Goal: Information Seeking & Learning: Check status

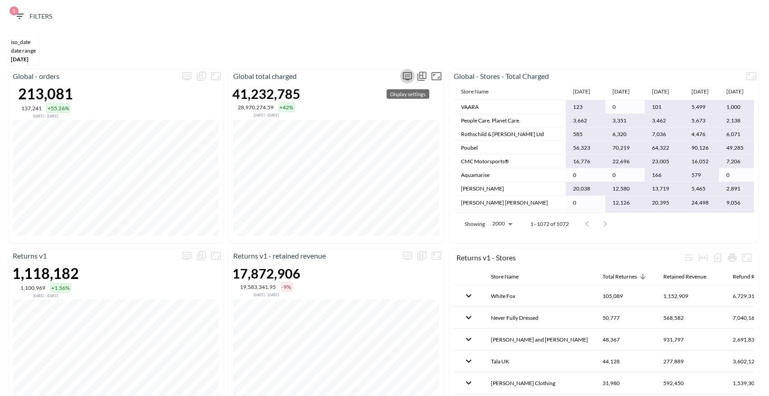
click at [404, 74] on icon "more" at bounding box center [407, 76] width 11 height 11
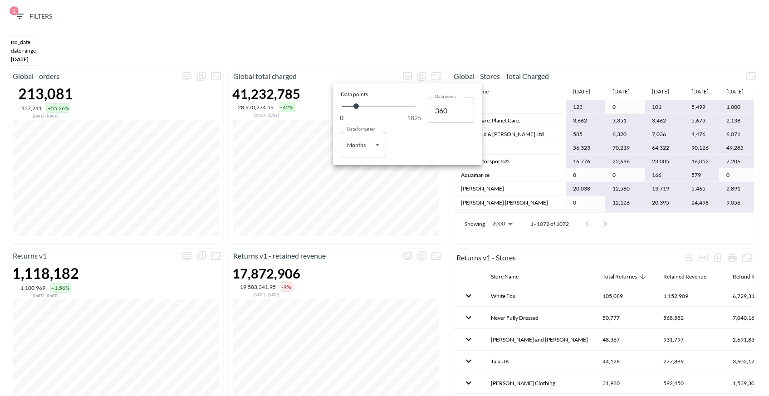
click at [354, 148] on body "BI.P.EYE, Interactive Analytics Dashboards 1 Filters iso_date DATE RANGE Apr 01…" at bounding box center [384, 198] width 769 height 396
click at [362, 167] on li "Days" at bounding box center [363, 168] width 45 height 14
type input "Days"
click at [367, 37] on div at bounding box center [384, 198] width 769 height 396
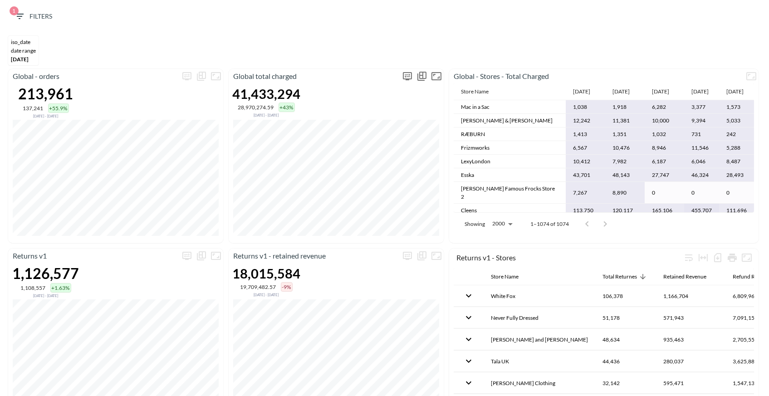
click at [409, 78] on icon "more" at bounding box center [407, 76] width 9 height 8
click at [365, 142] on body "BI.P.EYE, Interactive Analytics Dashboards 1 Filters iso_date DATE RANGE [DATE]…" at bounding box center [384, 198] width 769 height 396
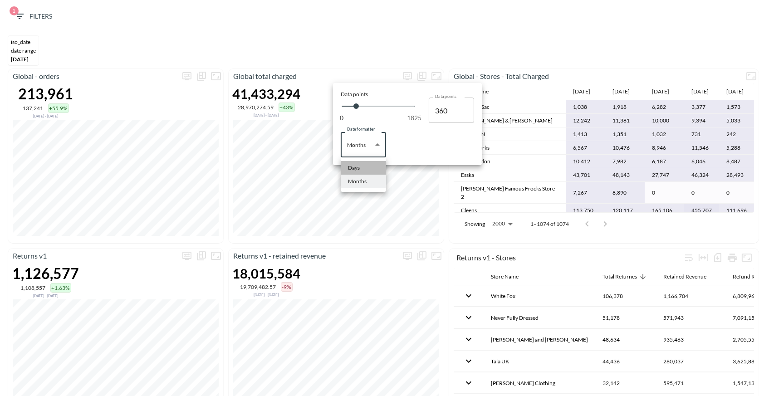
click at [363, 168] on li "Days" at bounding box center [363, 168] width 45 height 14
type input "Days"
click at [333, 65] on div at bounding box center [384, 198] width 769 height 396
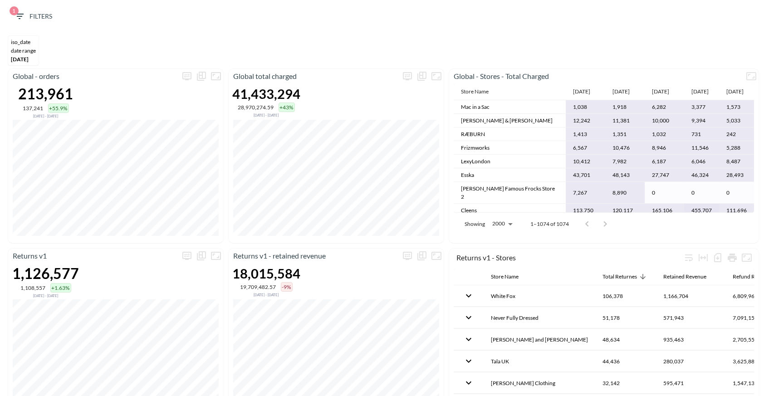
click at [606, 221] on div at bounding box center [596, 224] width 36 height 18
drag, startPoint x: 309, startPoint y: 78, endPoint x: 248, endPoint y: 78, distance: 61.3
click at [248, 78] on p "Global total charged" at bounding box center [315, 76] width 172 height 11
click at [353, 77] on p "Global total charged" at bounding box center [315, 76] width 172 height 11
click at [16, 18] on icon "button" at bounding box center [19, 16] width 11 height 11
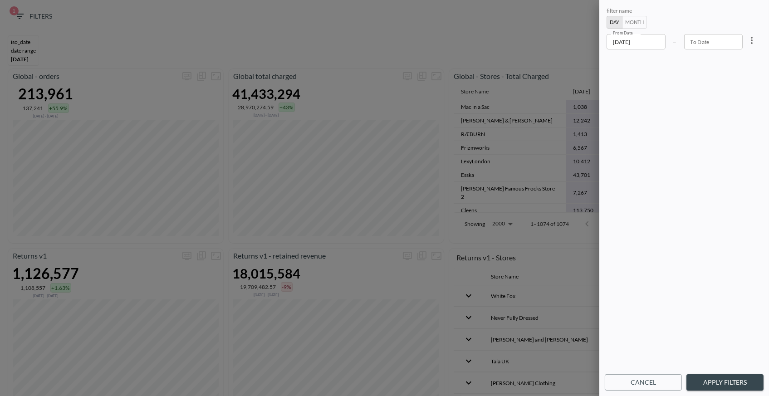
drag, startPoint x: 412, startPoint y: 70, endPoint x: 557, endPoint y: 41, distance: 148.0
click at [418, 68] on div at bounding box center [384, 198] width 769 height 396
click at [651, 381] on button "Cancel" at bounding box center [643, 382] width 77 height 17
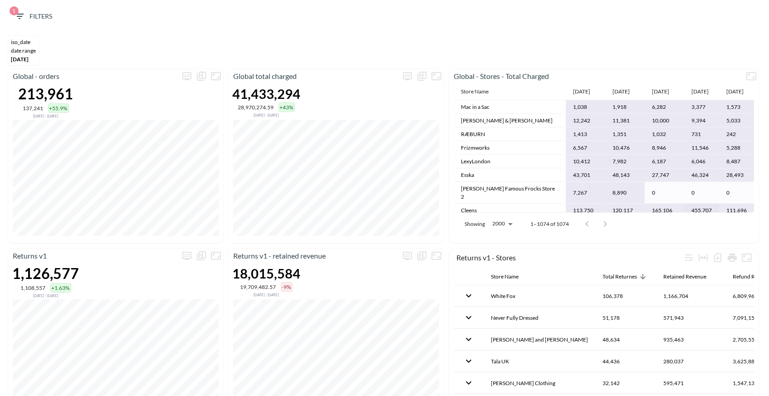
click at [33, 49] on div "DATE RANGE" at bounding box center [23, 50] width 25 height 7
click at [45, 14] on span "1 Filters" at bounding box center [33, 16] width 38 height 11
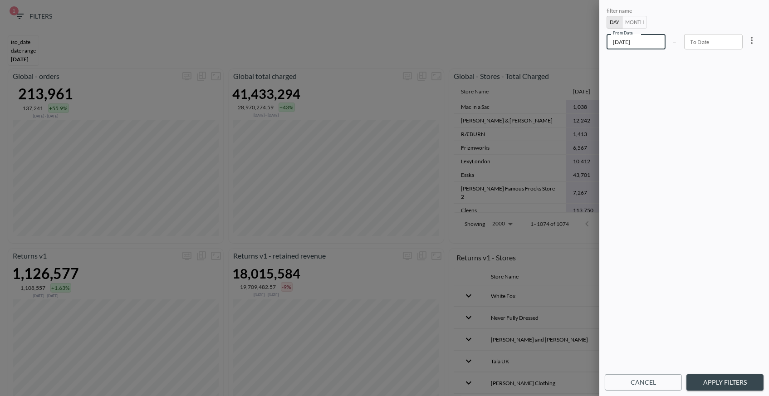
click at [635, 39] on input "[DATE]" at bounding box center [636, 41] width 59 height 15
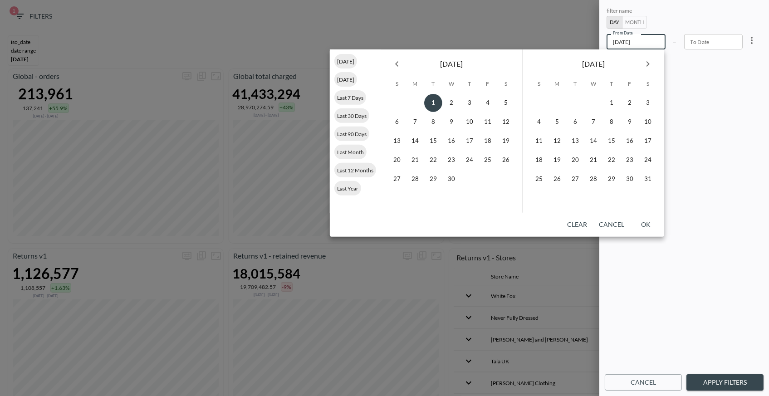
click at [645, 65] on icon "Next month" at bounding box center [648, 64] width 11 height 11
click at [644, 65] on icon "Next month" at bounding box center [648, 64] width 11 height 11
drag, startPoint x: 561, startPoint y: 164, endPoint x: 751, endPoint y: 379, distance: 286.9
click at [561, 164] on button "18" at bounding box center [557, 160] width 18 height 18
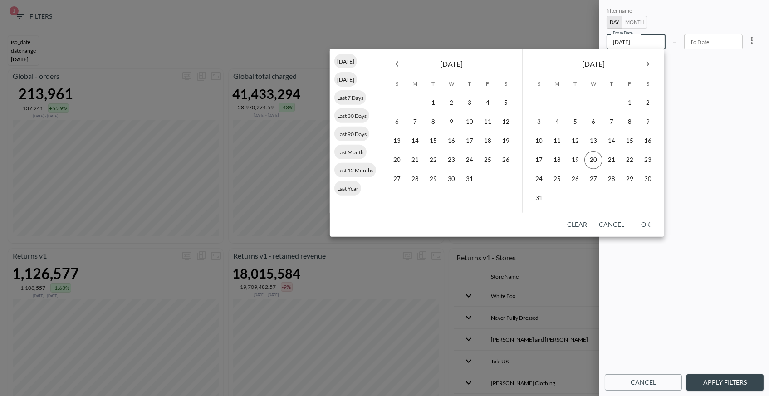
type input "[DATE]"
type input "YYYY-MM-DD"
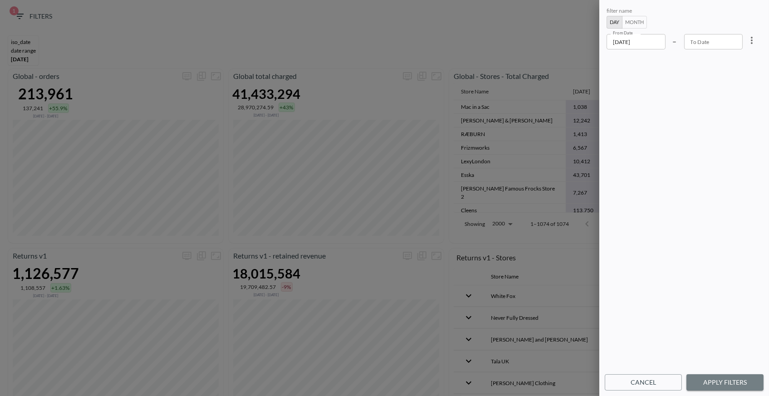
click at [737, 384] on button "Apply Filters" at bounding box center [725, 382] width 77 height 17
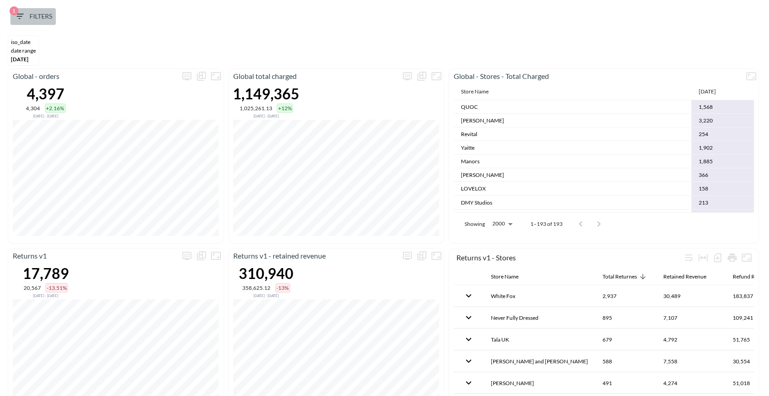
click at [16, 18] on icon "button" at bounding box center [19, 16] width 11 height 11
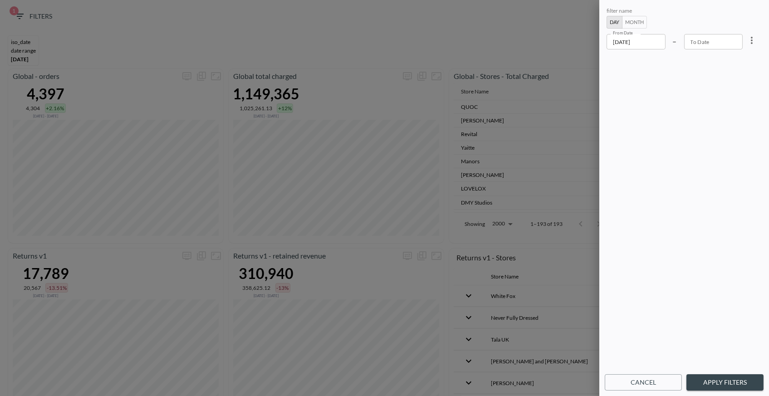
type input "YYYY-MM-DD"
click at [707, 39] on div "To Date YYYY-MM-DD To Date" at bounding box center [713, 41] width 59 height 15
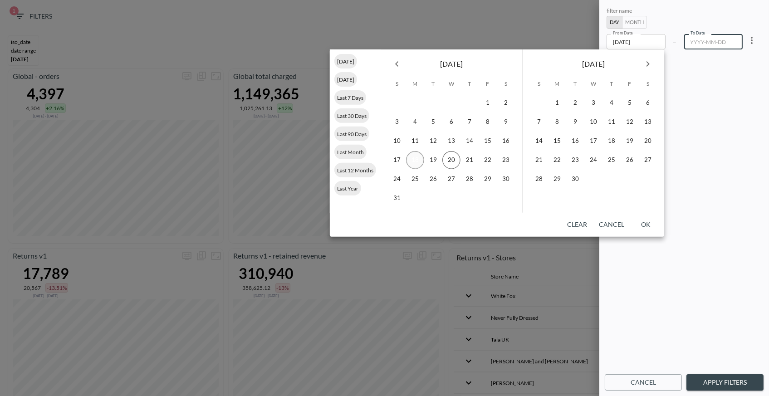
click at [415, 158] on button "18" at bounding box center [415, 160] width 18 height 18
type input "[DATE]"
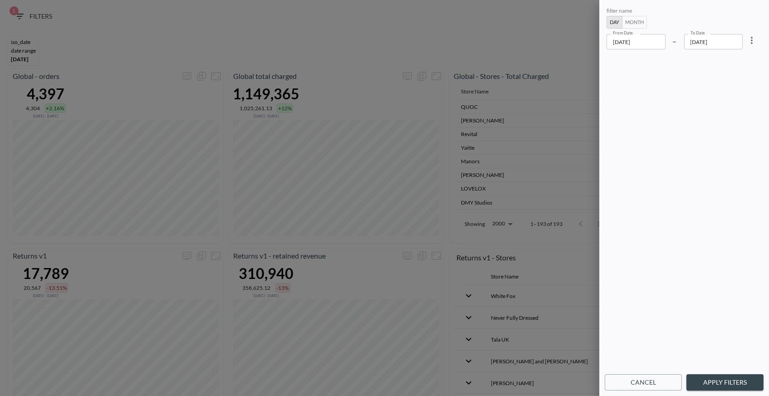
click at [743, 380] on button "Apply Filters" at bounding box center [725, 382] width 77 height 17
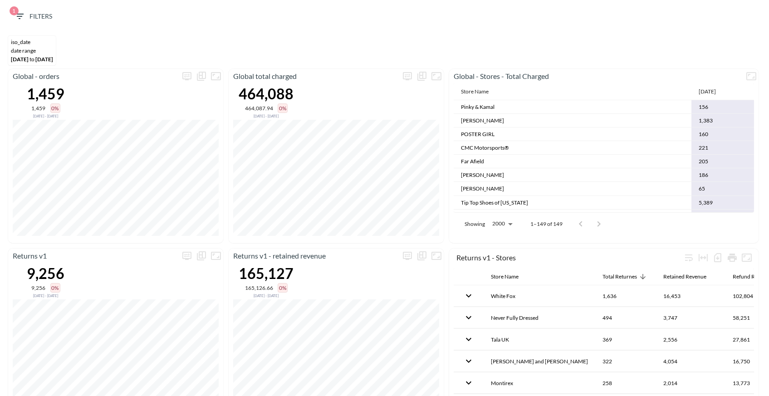
click at [692, 95] on th "[DATE]" at bounding box center [723, 92] width 63 height 17
drag, startPoint x: 689, startPoint y: 88, endPoint x: 583, endPoint y: 89, distance: 106.2
click at [692, 89] on th "[DATE]" at bounding box center [723, 92] width 63 height 17
click at [512, 87] on th "Store Name" at bounding box center [573, 92] width 238 height 17
click at [749, 76] on icon "Fullscreen" at bounding box center [751, 76] width 11 height 11
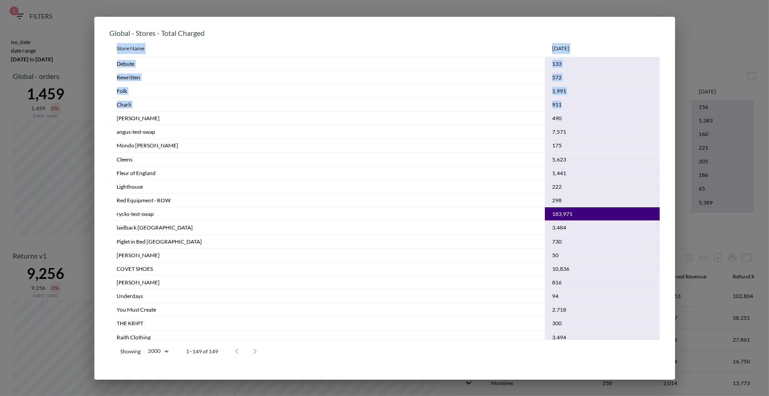
drag, startPoint x: 660, startPoint y: 64, endPoint x: 657, endPoint y: 101, distance: 37.3
click at [657, 101] on div "Store Name [DATE] Debute 133 Rewritten 572 Folk 1,991 Charli 911 [PERSON_NAME] …" at bounding box center [385, 190] width 550 height 300
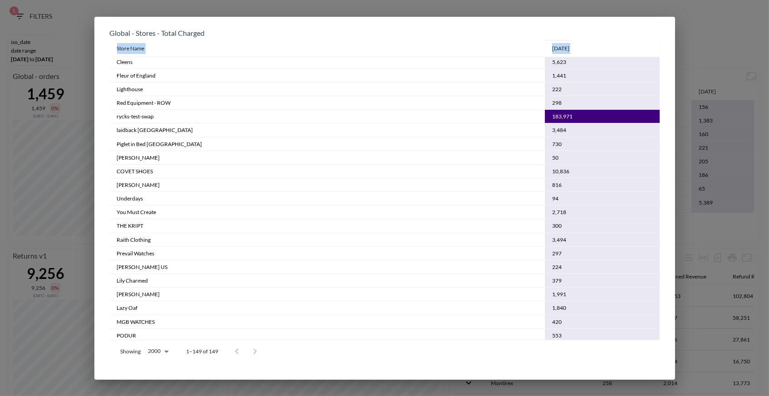
scroll to position [7, 0]
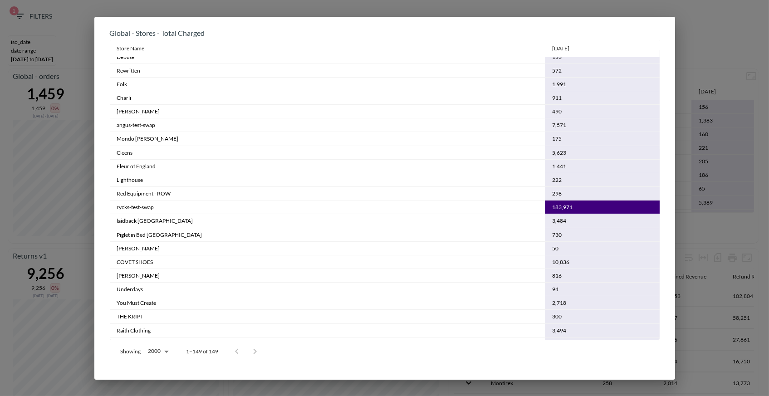
click at [85, 41] on div "Global - Stores - Total Charged Store Name [DATE] Debute 133 Rewritten 572 Folk…" at bounding box center [384, 198] width 769 height 396
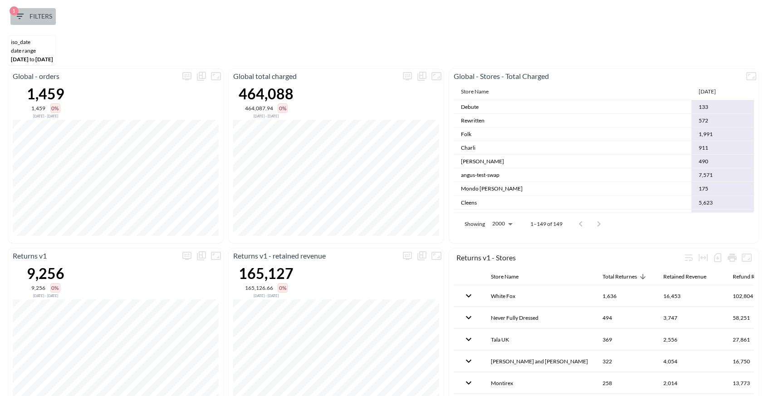
click at [20, 11] on icon "button" at bounding box center [19, 16] width 11 height 11
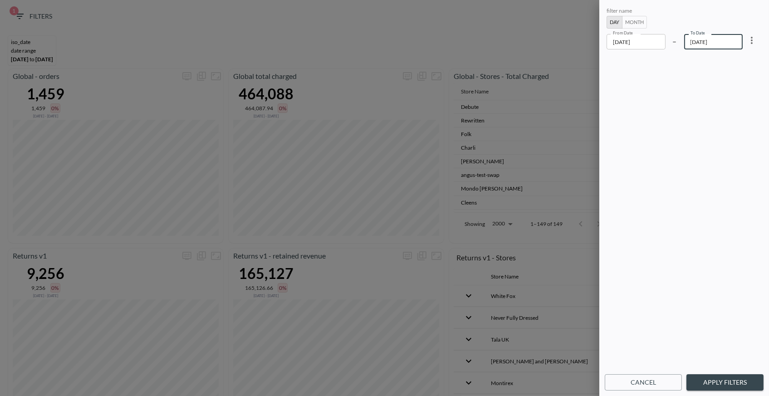
click at [721, 40] on input "[DATE]" at bounding box center [713, 41] width 59 height 15
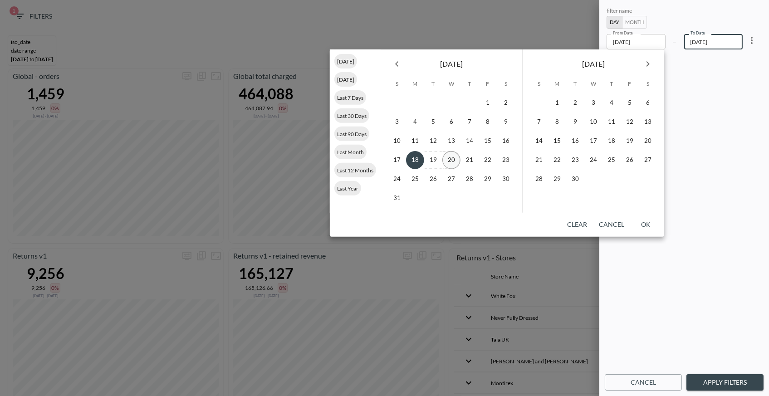
click at [453, 153] on button "20" at bounding box center [452, 160] width 18 height 18
type input "[DATE]"
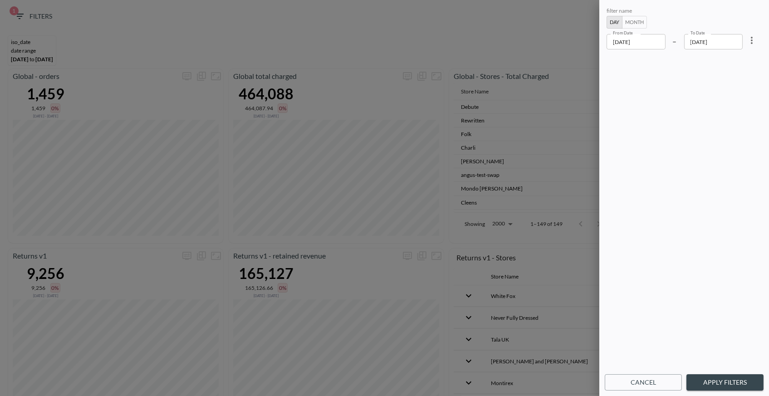
click at [746, 383] on button "Apply Filters" at bounding box center [725, 382] width 77 height 17
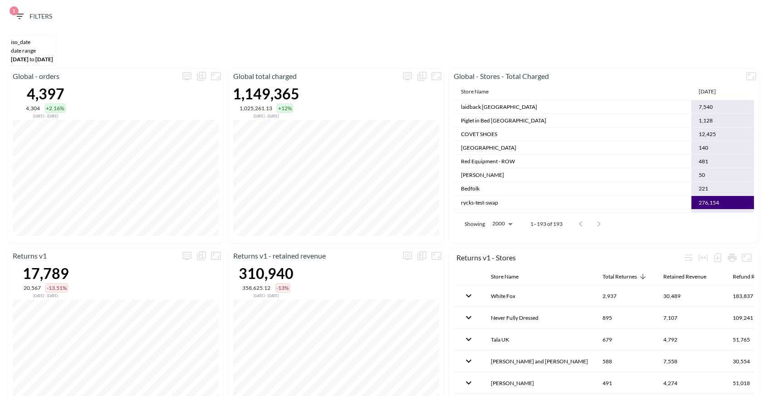
click at [19, 19] on icon "button" at bounding box center [19, 16] width 8 height 5
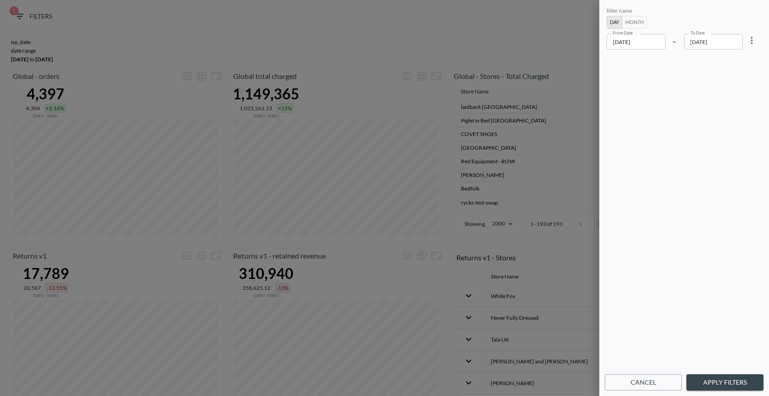
click at [628, 45] on input "[DATE]" at bounding box center [636, 41] width 59 height 15
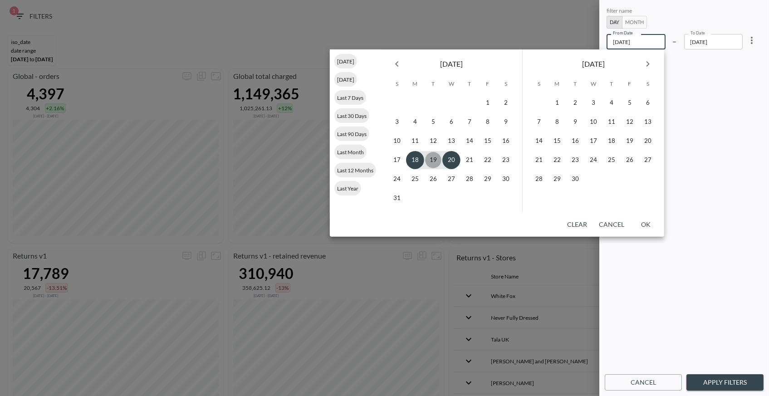
click at [428, 161] on button "19" at bounding box center [433, 160] width 18 height 18
type input "[DATE]"
click at [438, 159] on button "19" at bounding box center [433, 160] width 18 height 18
type input "[DATE]"
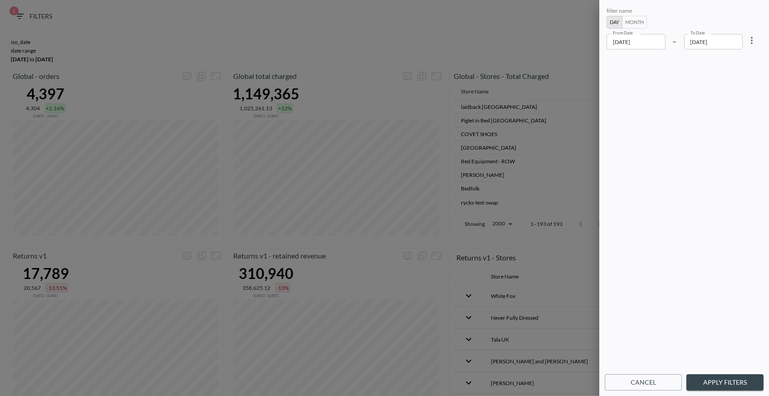
click at [719, 385] on button "Apply Filters" at bounding box center [725, 382] width 77 height 17
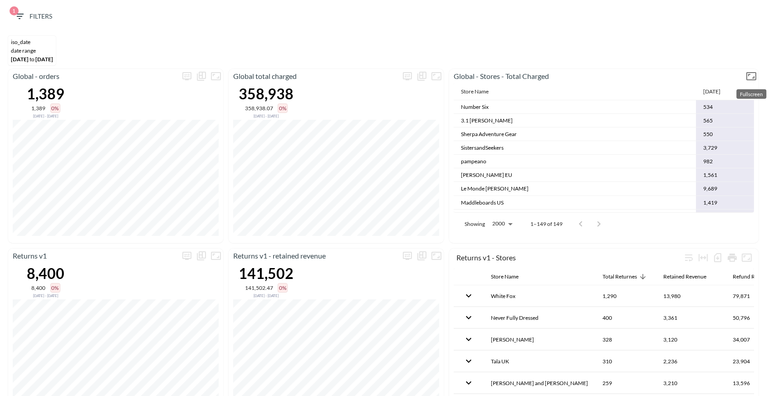
click at [748, 76] on icon "Fullscreen" at bounding box center [751, 76] width 11 height 11
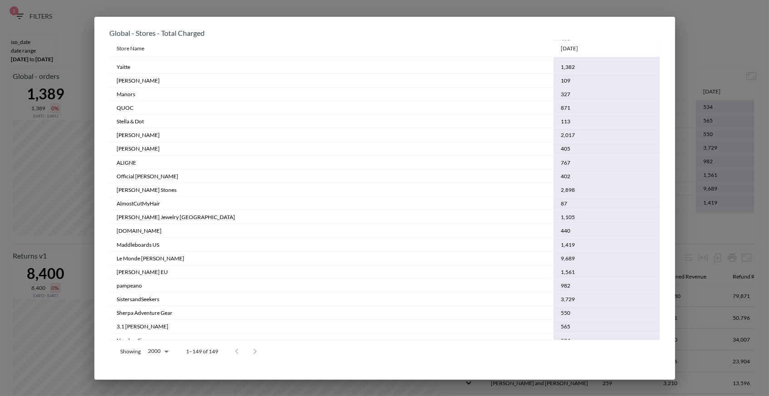
scroll to position [1735, 0]
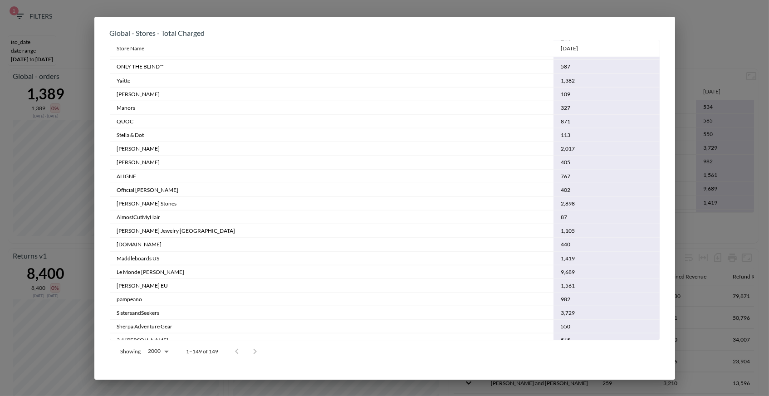
click at [686, 189] on div "Global - Stores - Total Charged Store Name [DATE] Cool Crutches 1,073 The [PERS…" at bounding box center [384, 198] width 769 height 396
